Goal: Check status

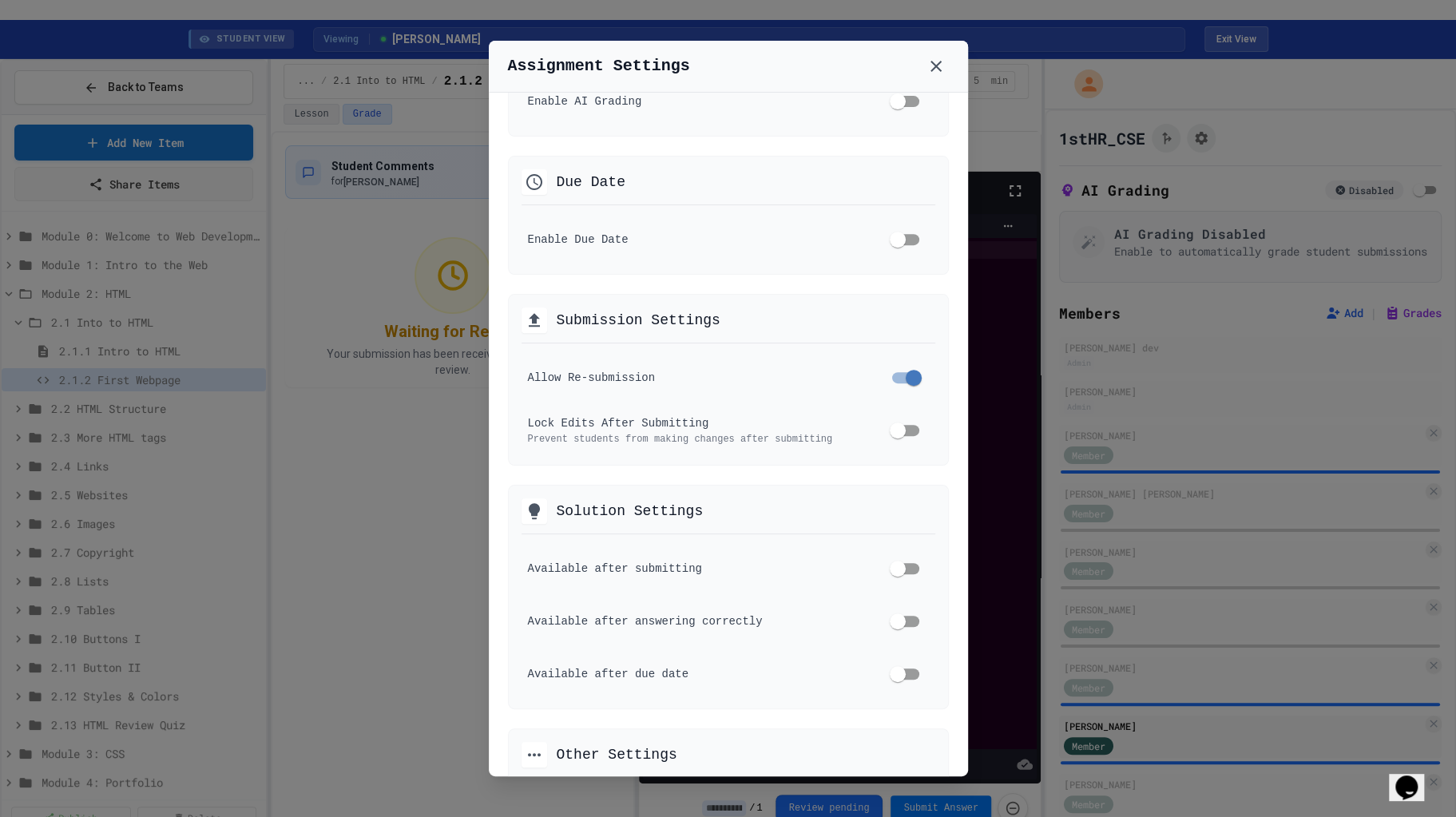
scroll to position [419, 0]
